Goal: Task Accomplishment & Management: Complete application form

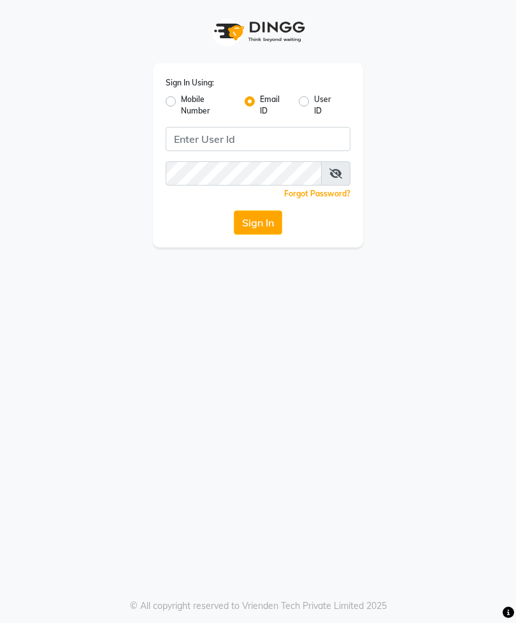
click at [255, 227] on button "Sign In" at bounding box center [258, 222] width 48 height 24
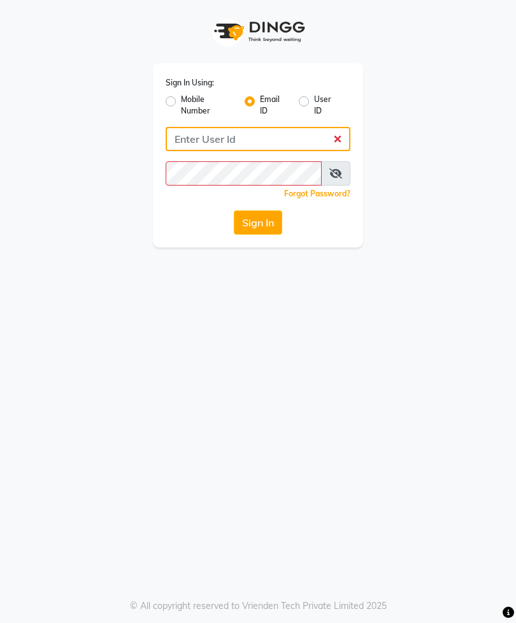
click at [196, 150] on input "Username" at bounding box center [258, 139] width 185 height 24
click at [209, 133] on input "Username" at bounding box center [258, 139] width 185 height 24
type input "[EMAIL_ADDRESS][DOMAIN_NAME]"
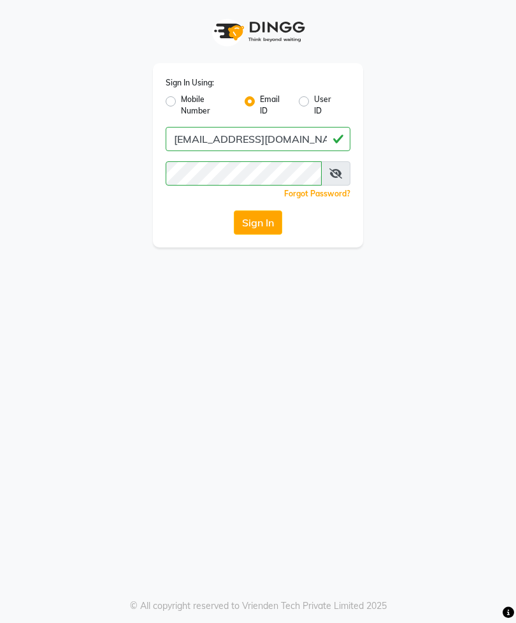
click at [249, 229] on button "Sign In" at bounding box center [258, 222] width 48 height 24
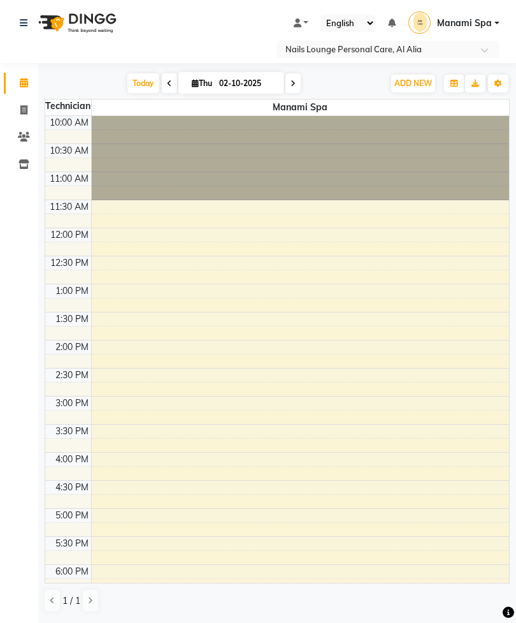
click at [27, 111] on icon at bounding box center [23, 110] width 7 height 10
select select "service"
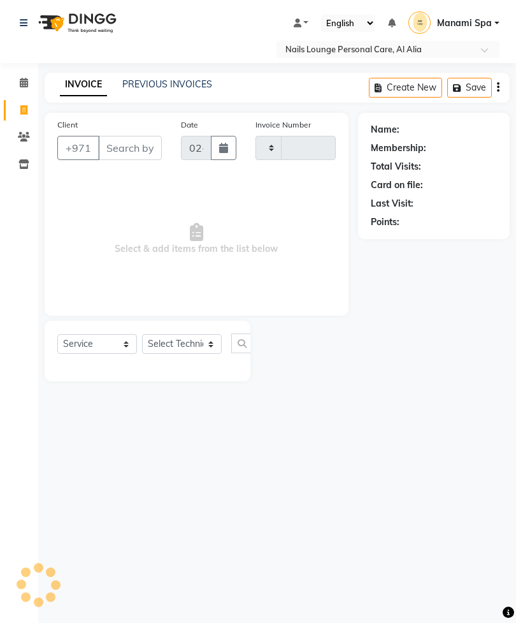
type input "2889"
select select "6884"
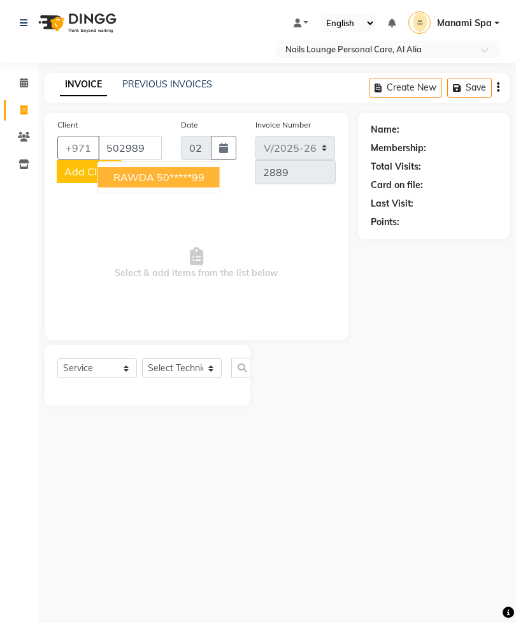
click at [196, 182] on ngb-highlight "50*****99" at bounding box center [181, 177] width 48 height 13
type input "50*****99"
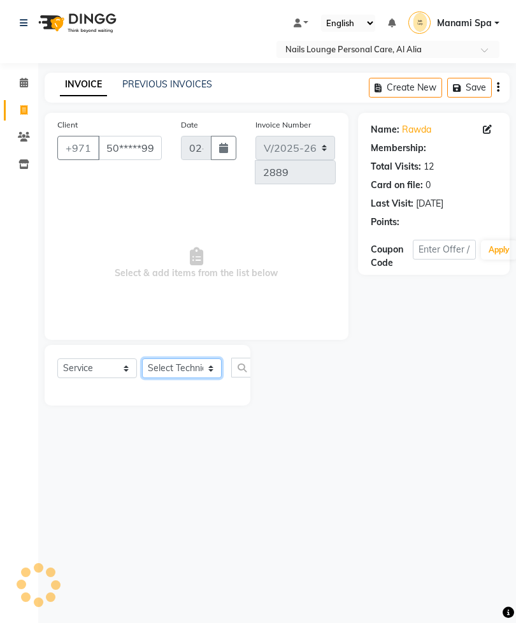
click at [187, 370] on select "Select Technician [PERSON_NAME] [PERSON_NAME] [PERSON_NAME] [PERSON_NAME] Manam…" at bounding box center [182, 368] width 80 height 20
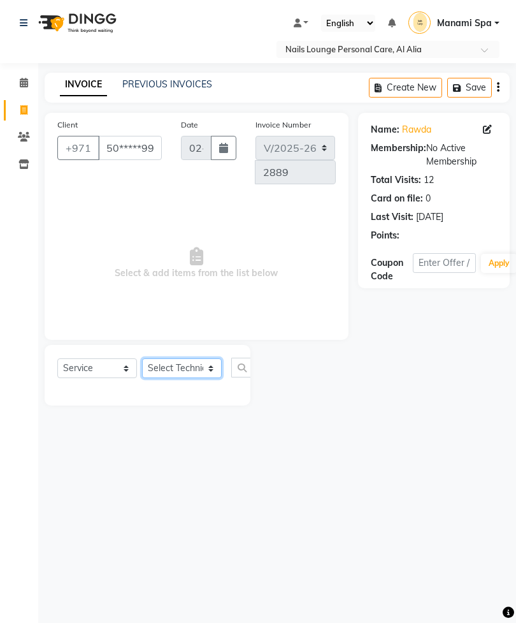
select select "53952"
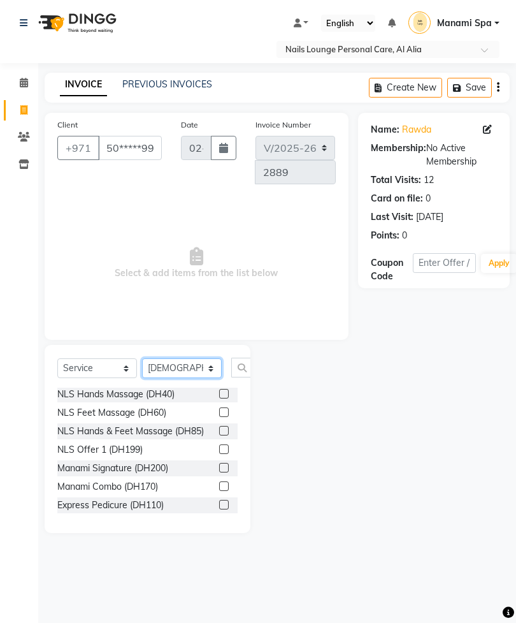
scroll to position [287, 0]
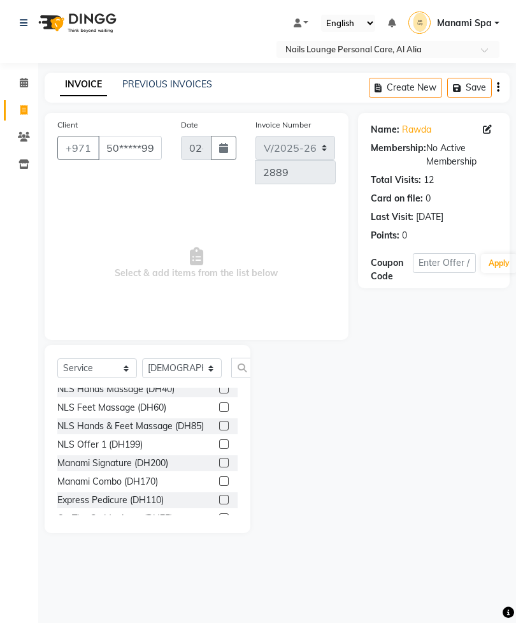
click at [226, 458] on label at bounding box center [224, 463] width 10 height 10
click at [226, 459] on input "checkbox" at bounding box center [223, 463] width 8 height 8
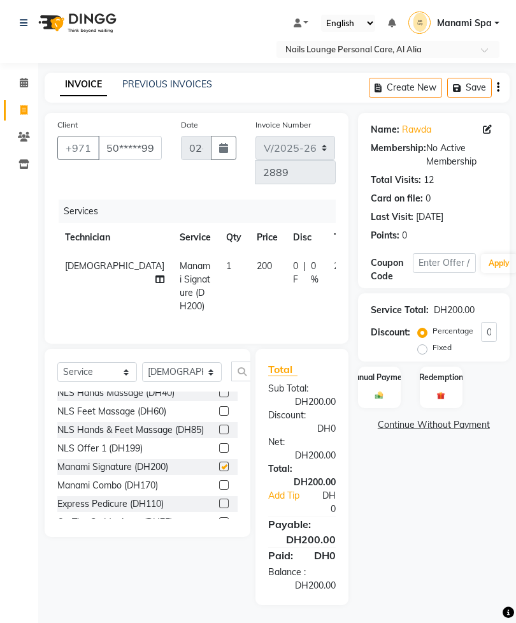
checkbox input "false"
click at [223, 480] on label at bounding box center [224, 485] width 10 height 10
click at [223, 481] on input "checkbox" at bounding box center [223, 485] width 8 height 8
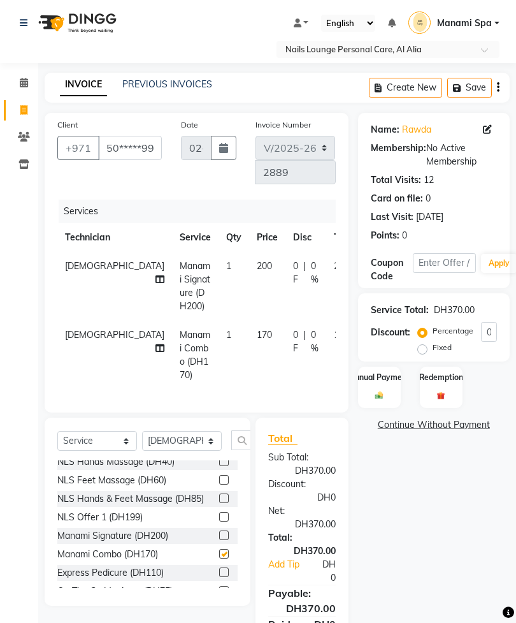
checkbox input "false"
click at [188, 451] on select "Select Technician [PERSON_NAME] [PERSON_NAME] [PERSON_NAME] [PERSON_NAME] Manam…" at bounding box center [182, 441] width 80 height 20
select select "54334"
click at [242, 450] on input "text" at bounding box center [246, 440] width 31 height 20
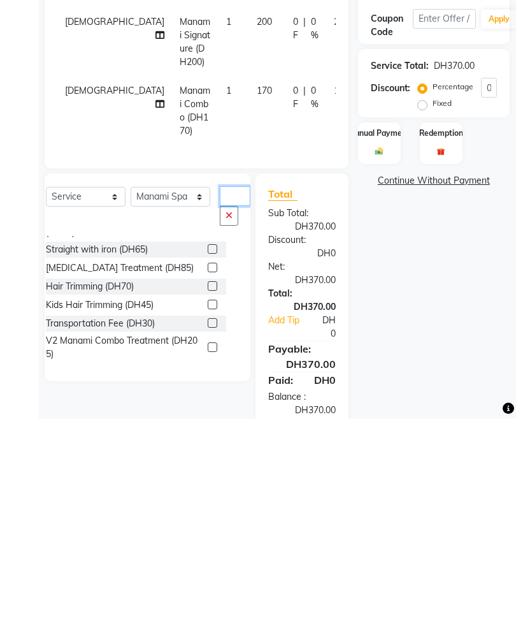
scroll to position [68, 0]
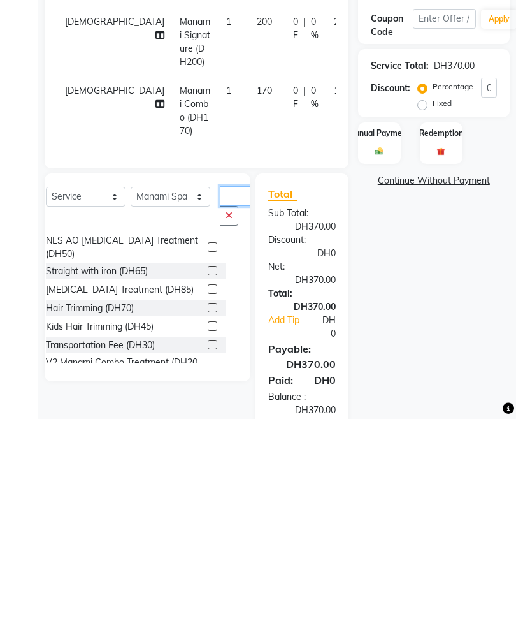
type input "Tr"
click at [208, 544] on label at bounding box center [213, 549] width 10 height 10
click at [208, 545] on input "checkbox" at bounding box center [212, 549] width 8 height 8
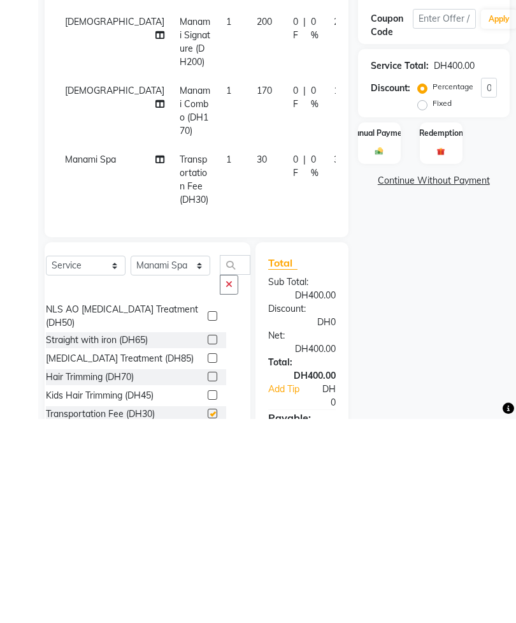
scroll to position [83, 0]
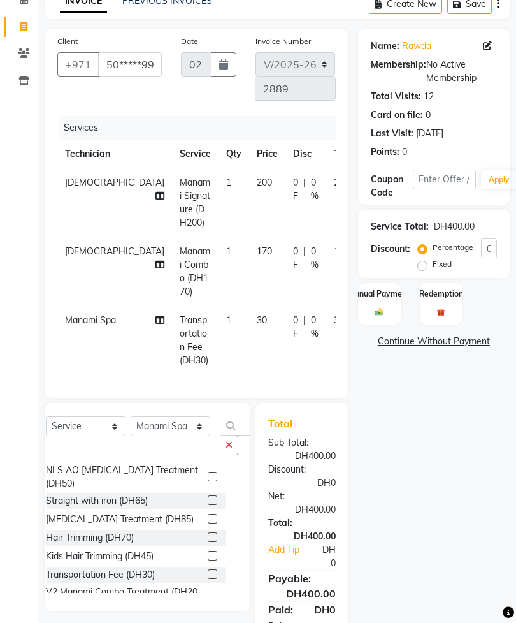
checkbox input "false"
click at [156, 191] on icon at bounding box center [160, 195] width 9 height 9
select select "53952"
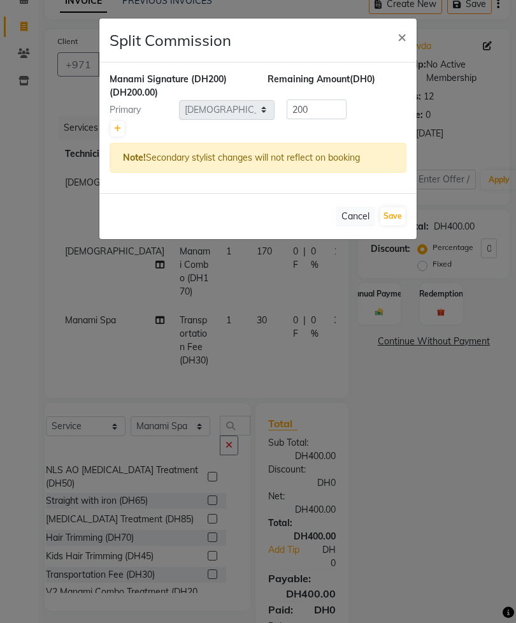
click at [119, 129] on icon at bounding box center [117, 129] width 7 height 8
type input "100"
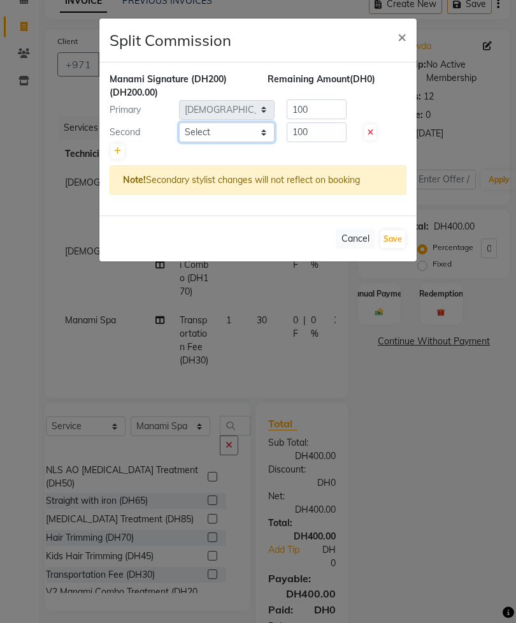
click at [235, 130] on select "Select [PERSON_NAME] [PERSON_NAME] [PERSON_NAME] [PERSON_NAME] Spa Manami Spa 2…" at bounding box center [227, 132] width 96 height 20
select select "92341"
click at [399, 239] on button "Save" at bounding box center [393, 239] width 25 height 18
select select "Select"
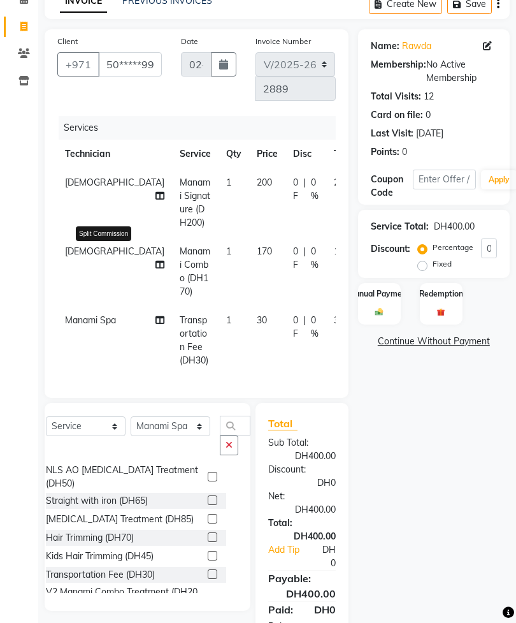
click at [156, 266] on icon at bounding box center [160, 264] width 9 height 9
select select "53952"
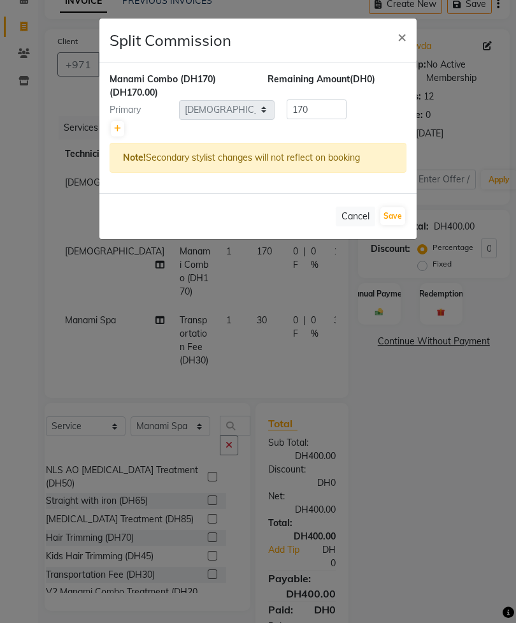
click at [118, 134] on link at bounding box center [117, 128] width 13 height 15
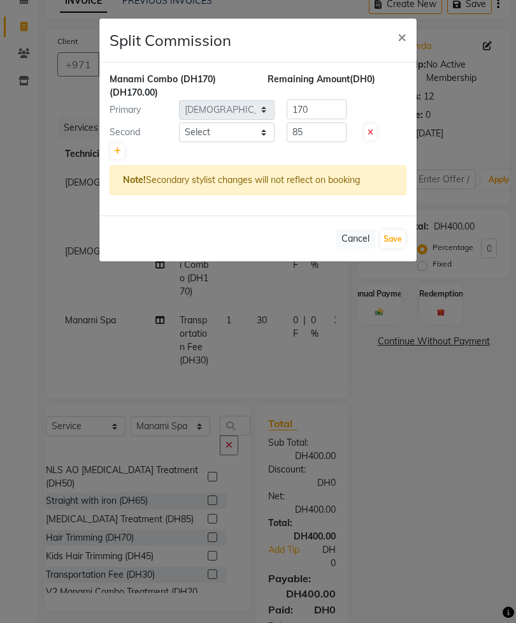
type input "85"
click at [226, 131] on select "Select [PERSON_NAME] [PERSON_NAME] [PERSON_NAME] [PERSON_NAME] Spa Manami Spa 2…" at bounding box center [227, 132] width 96 height 20
select select "92341"
click at [396, 243] on button "Save" at bounding box center [393, 239] width 25 height 18
select select "Select"
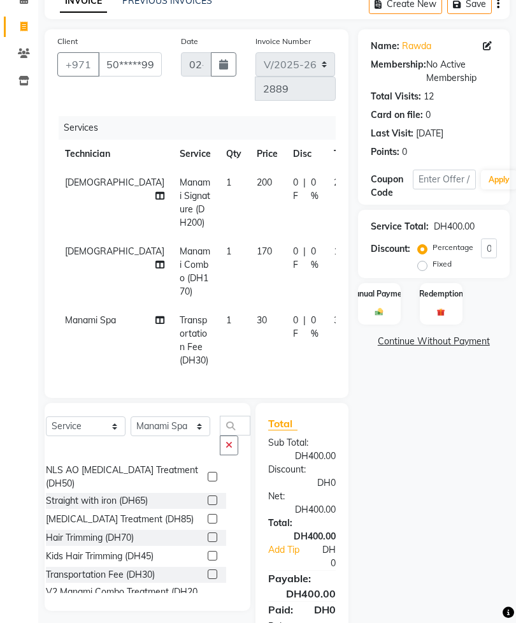
click at [388, 308] on div "Manual Payment" at bounding box center [379, 304] width 43 height 42
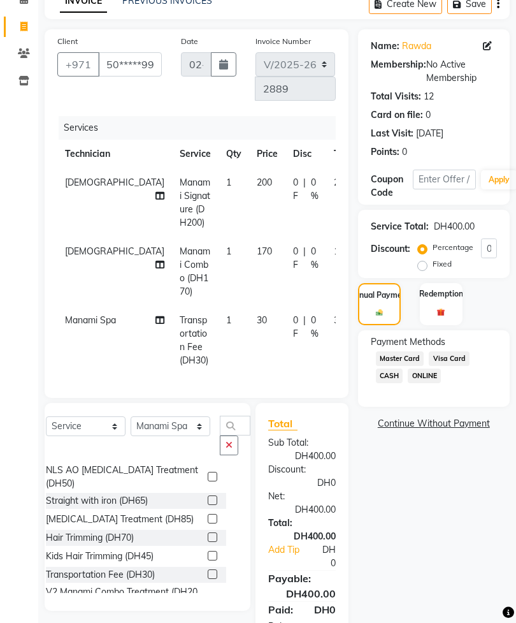
click at [456, 366] on span "Visa Card" at bounding box center [449, 358] width 41 height 15
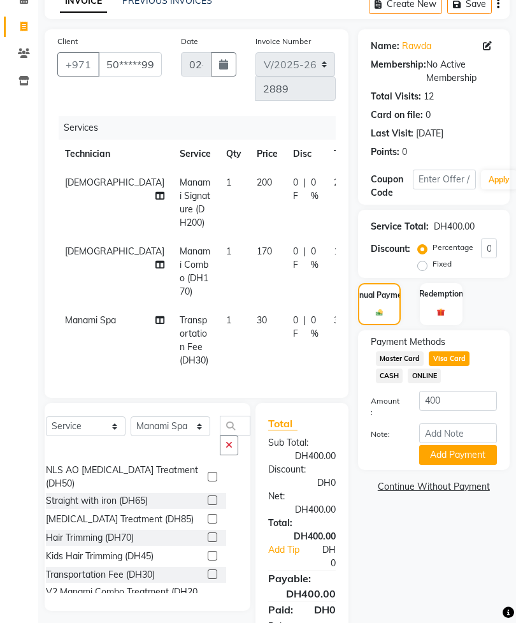
click at [463, 465] on button "Add Payment" at bounding box center [458, 455] width 78 height 20
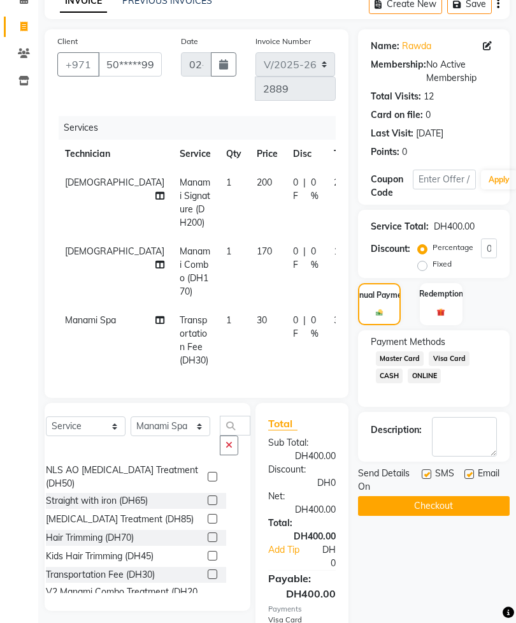
click at [446, 516] on button "Checkout" at bounding box center [434, 506] width 152 height 20
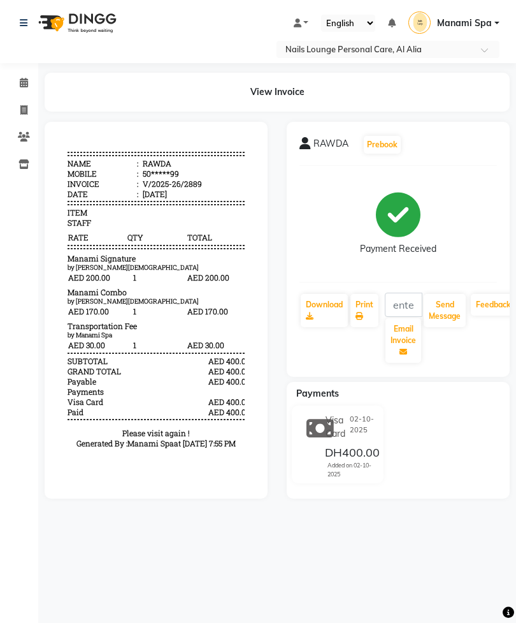
click at [502, 389] on div "Payments" at bounding box center [403, 393] width 233 height 13
